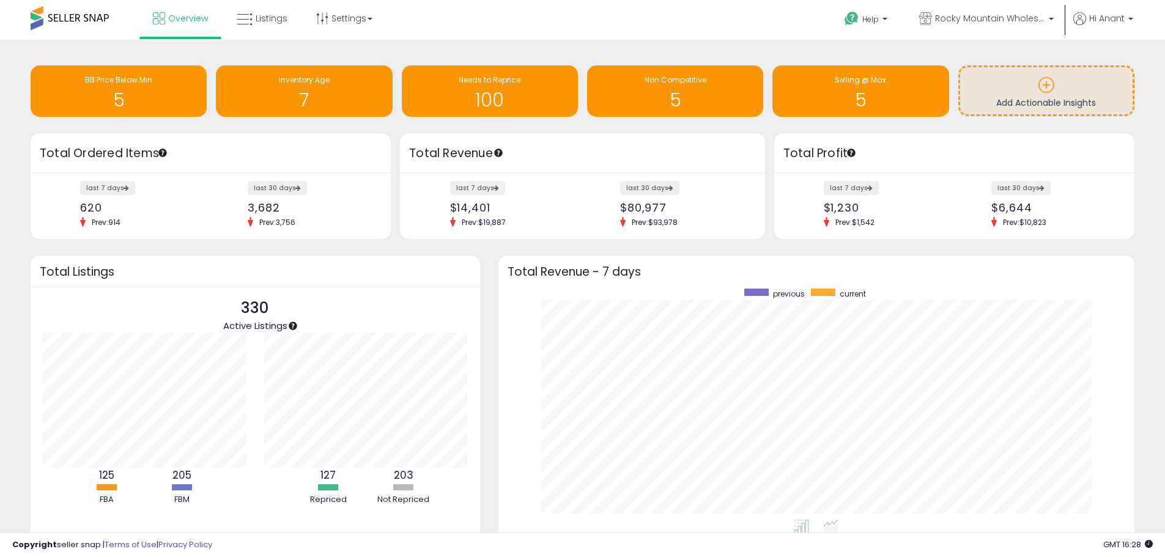
scroll to position [231, 612]
click at [108, 86] on div "5" at bounding box center [119, 92] width 164 height 35
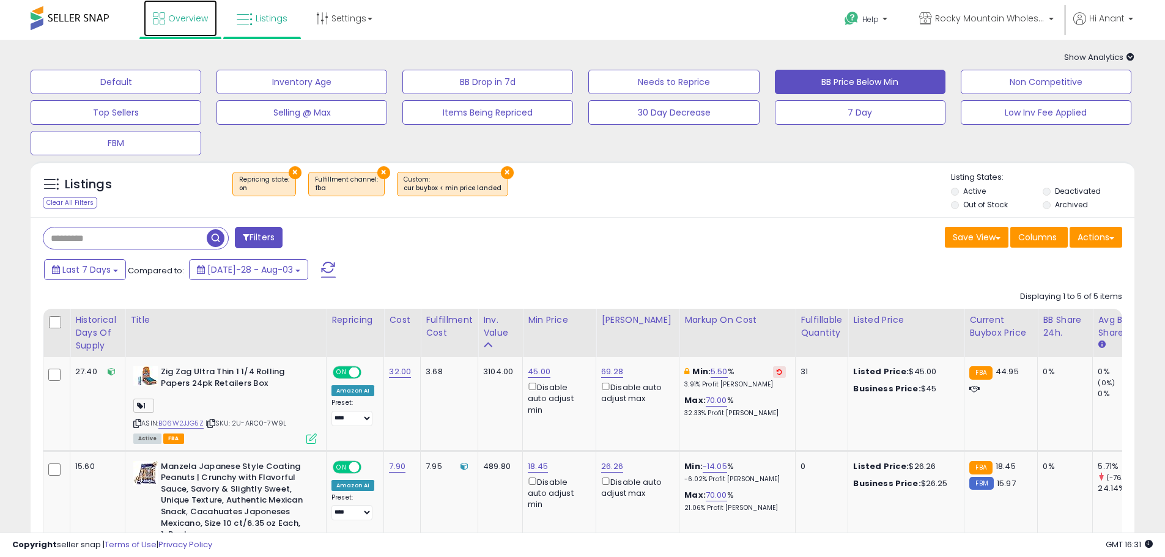
click at [187, 15] on span "Overview" at bounding box center [188, 18] width 40 height 12
